Goal: Check status: Check status

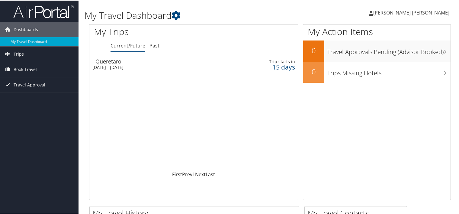
click at [120, 65] on div "Wed 15 Oct 2025 - Fri 24 Oct 2025" at bounding box center [158, 66] width 133 height 5
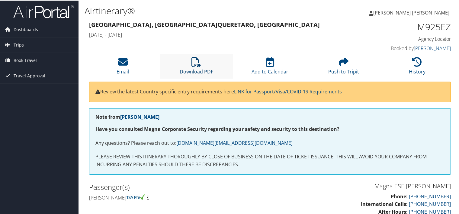
click at [201, 70] on link "Download PDF" at bounding box center [197, 67] width 34 height 15
click at [29, 28] on span "Dashboards" at bounding box center [26, 28] width 24 height 15
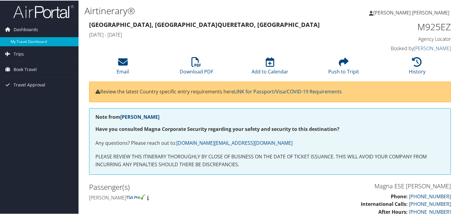
click at [23, 37] on link "My Travel Dashboard" at bounding box center [39, 41] width 79 height 9
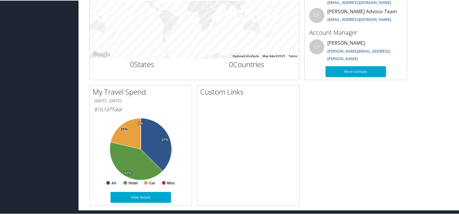
scroll to position [248, 0]
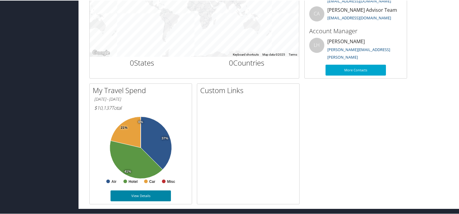
click at [149, 195] on link "View Details" at bounding box center [141, 195] width 60 height 11
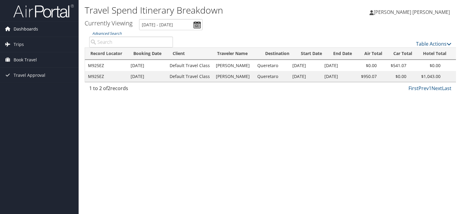
click at [30, 29] on span "Dashboards" at bounding box center [26, 28] width 24 height 15
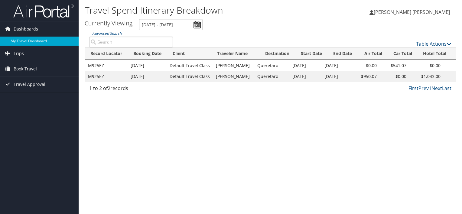
click at [24, 41] on link "My Travel Dashboard" at bounding box center [39, 41] width 79 height 9
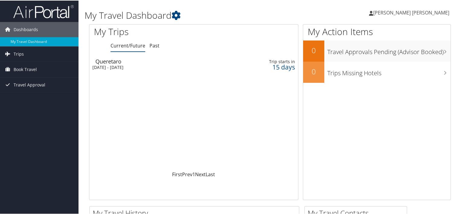
click at [424, 13] on span "[PERSON_NAME] [PERSON_NAME]" at bounding box center [412, 12] width 76 height 7
click at [398, 55] on link "View Travel Profile" at bounding box center [414, 54] width 67 height 10
